Goal: Task Accomplishment & Management: Manage account settings

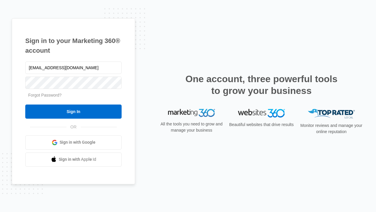
type input "[EMAIL_ADDRESS][DOMAIN_NAME]"
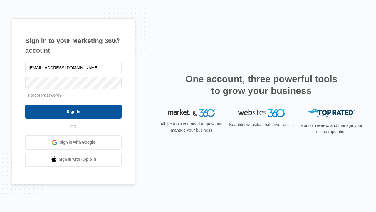
click at [74, 111] on input "Sign In" at bounding box center [73, 111] width 96 height 14
